Goal: Information Seeking & Learning: Learn about a topic

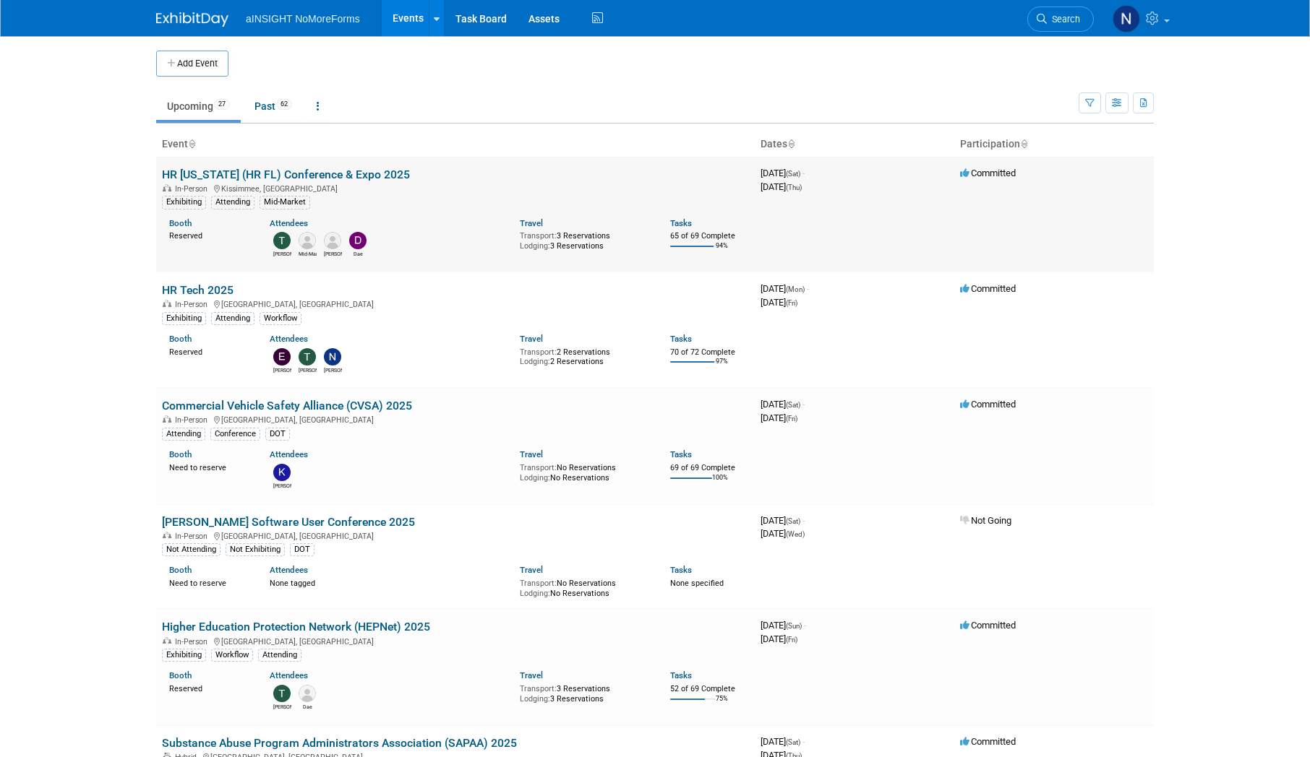
click at [235, 53] on link "HR [US_STATE] (HR FL) Conference & Expo 2025" at bounding box center [286, 175] width 248 height 14
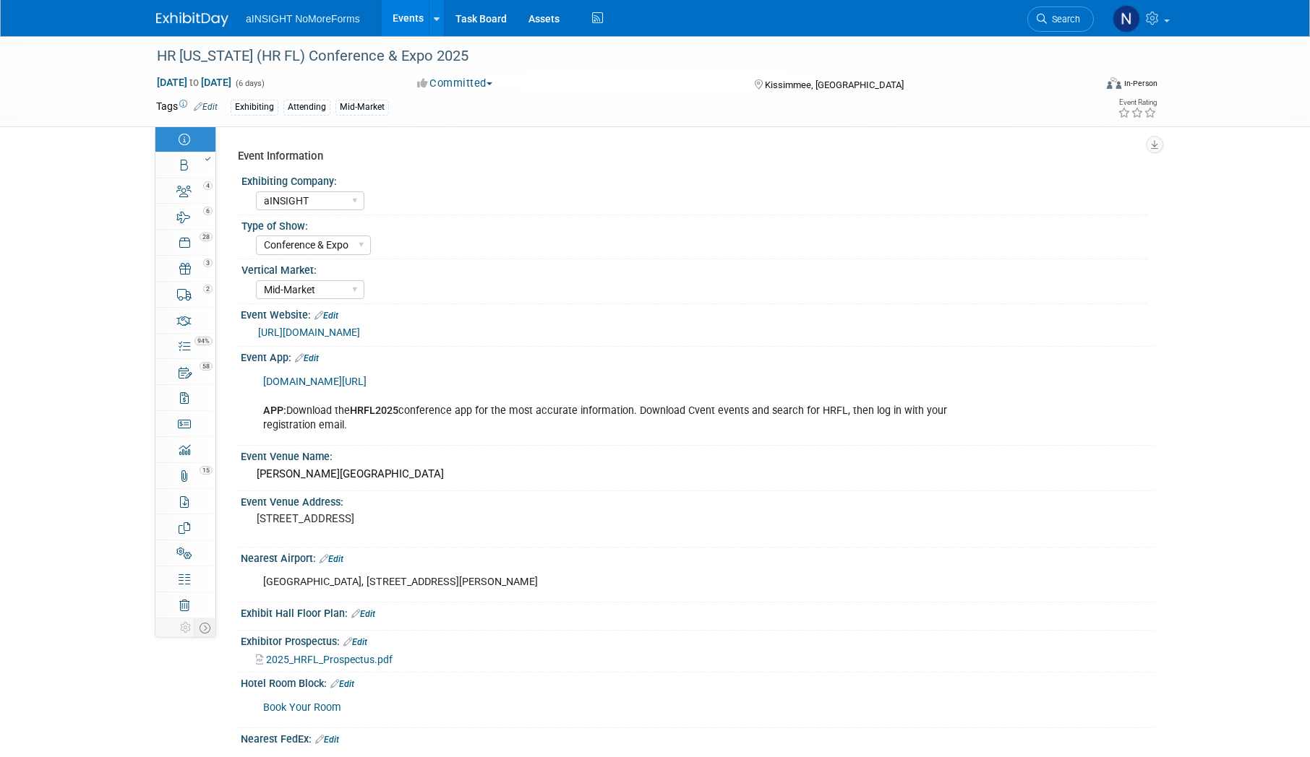
select select "aINSIGHT"
select select "Conference & Expo"
select select "Mid-Market"
select select "Full Access"
select select "Yes"
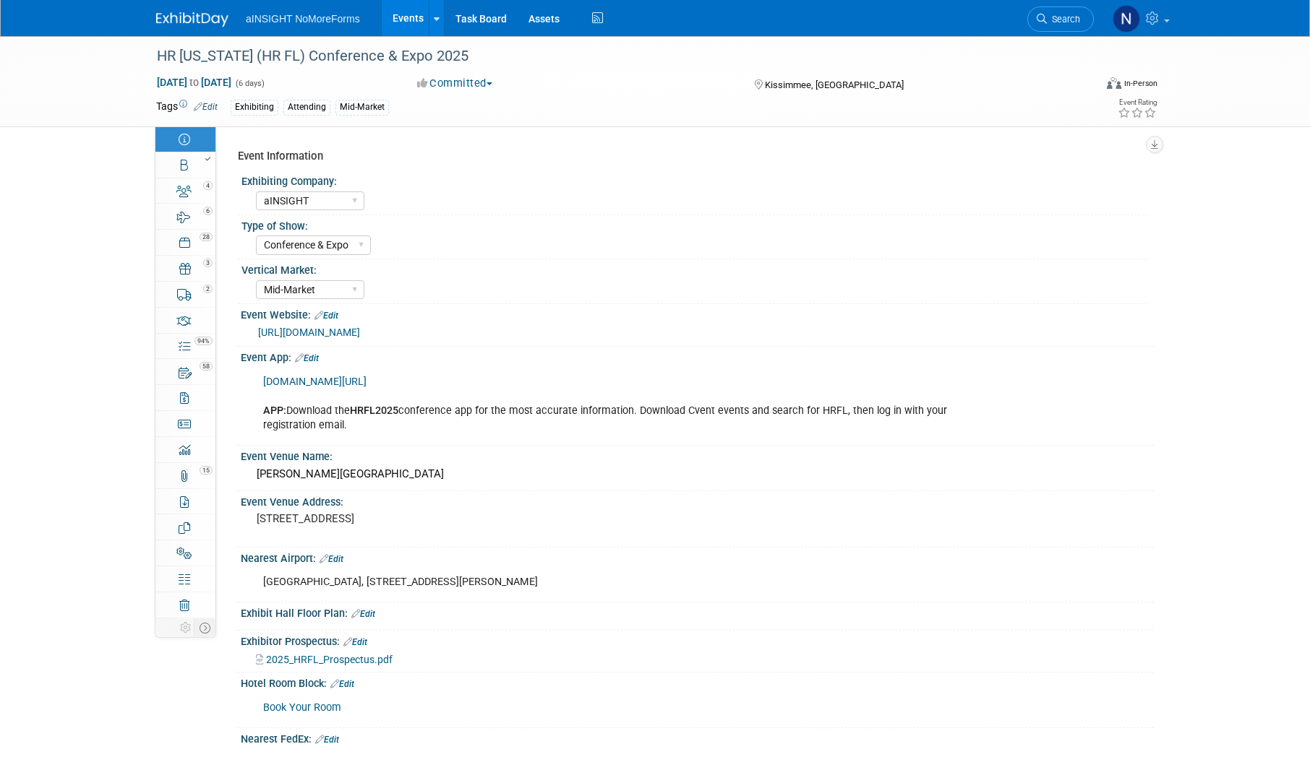
select select "No"
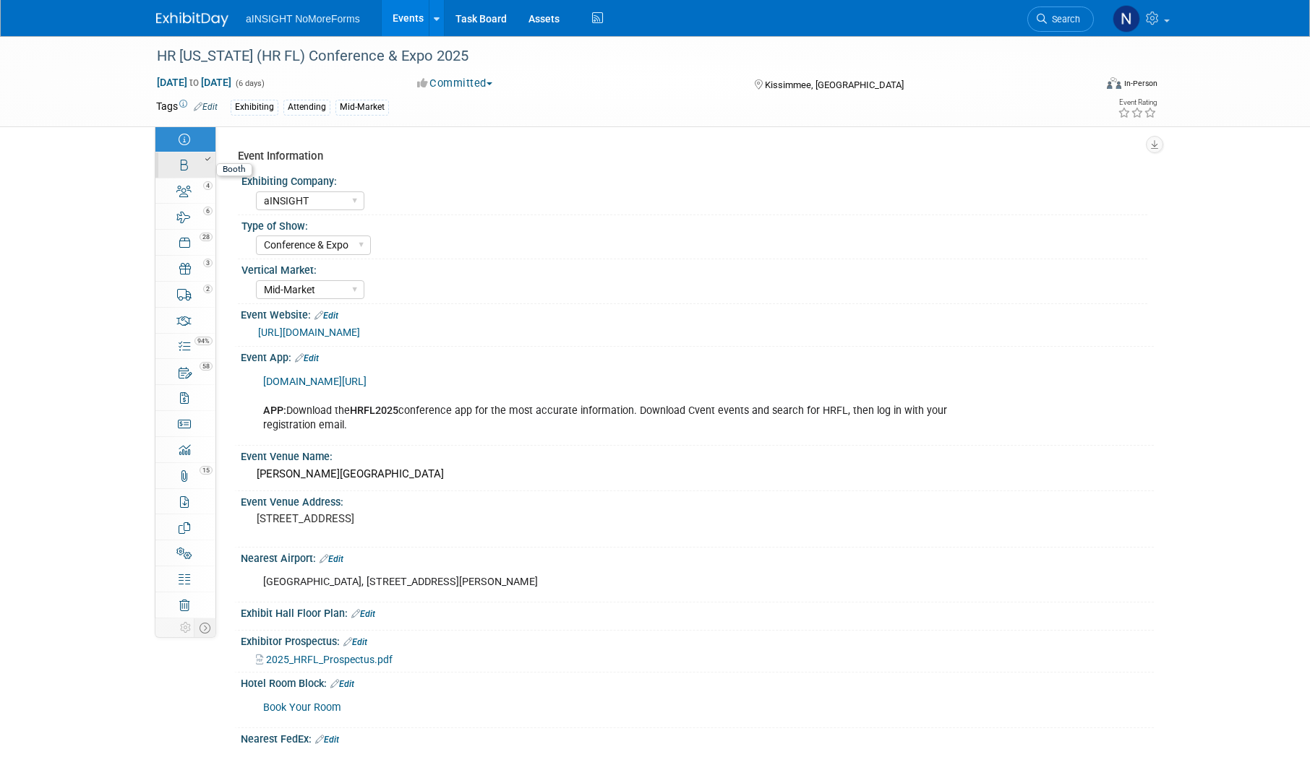
click at [189, 162] on div at bounding box center [190, 159] width 49 height 10
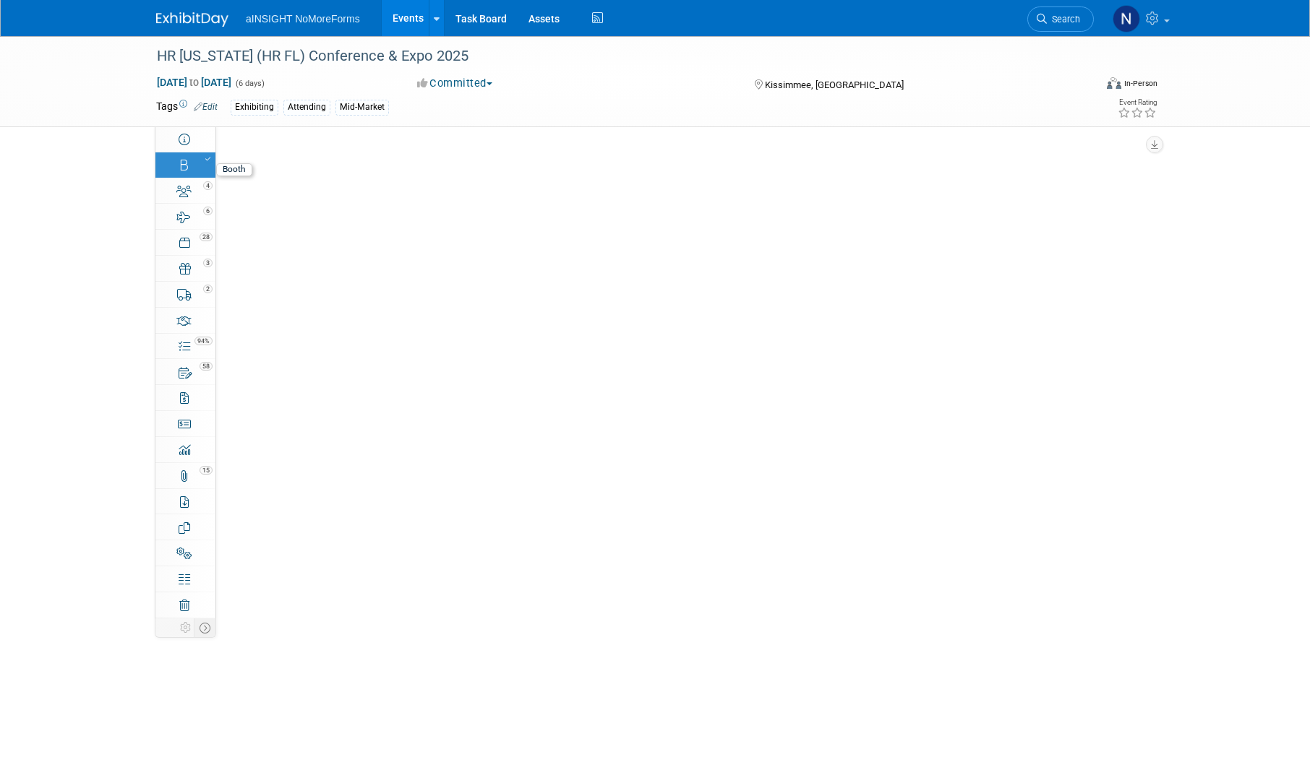
select select "aINSIGHT"
select select "Head of Sales"
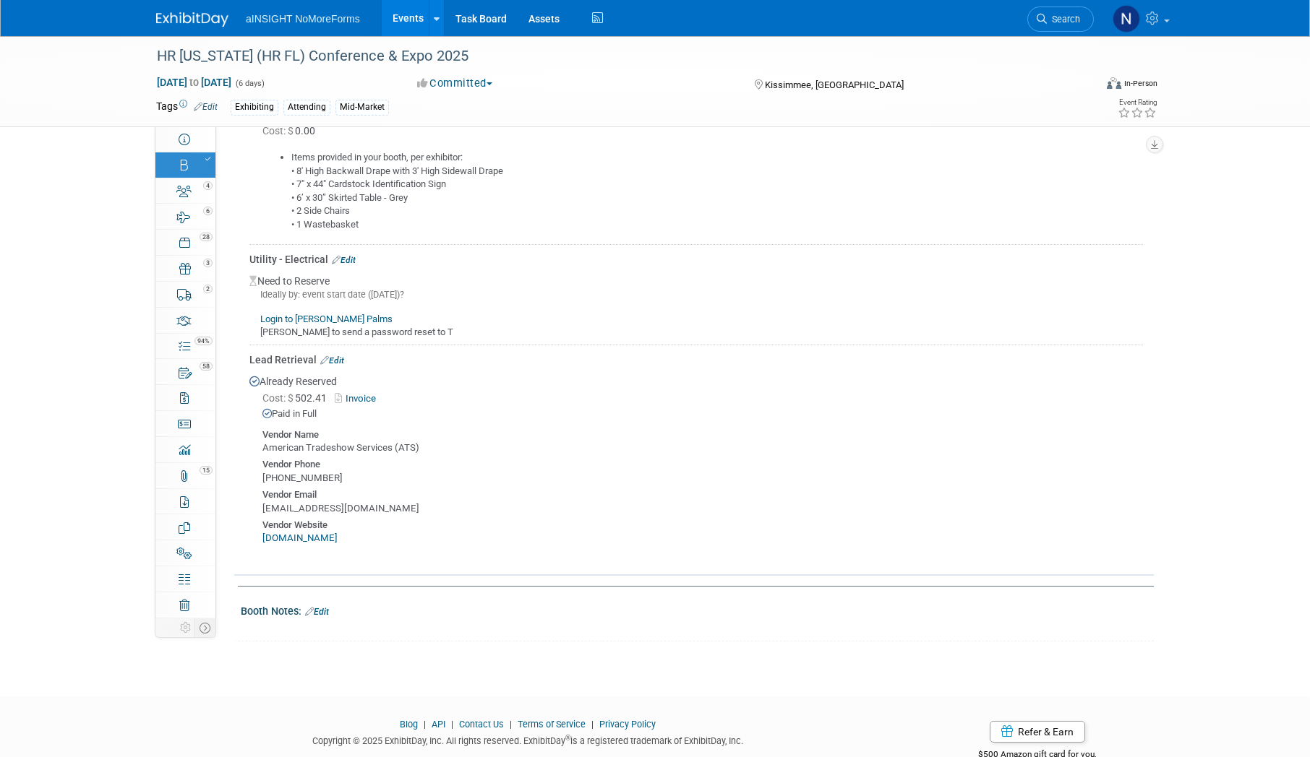
scroll to position [1012, 0]
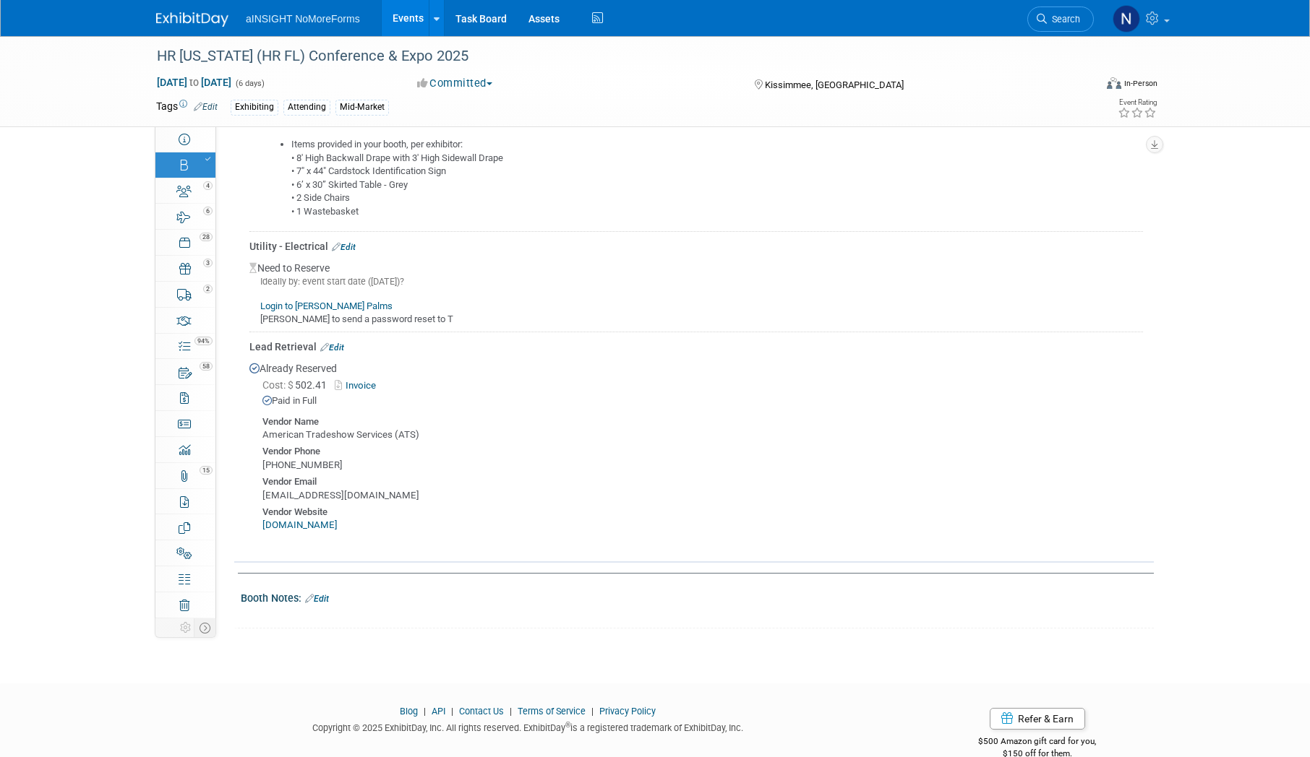
click at [338, 523] on link "www.american-tradeshow.com" at bounding box center [299, 525] width 75 height 11
click at [370, 381] on link "Invoice" at bounding box center [358, 385] width 47 height 11
click at [338, 526] on link "www.american-tradeshow.com" at bounding box center [299, 525] width 75 height 11
click at [338, 520] on link "www.american-tradeshow.com" at bounding box center [299, 525] width 75 height 11
